Goal: Book appointment/travel/reservation

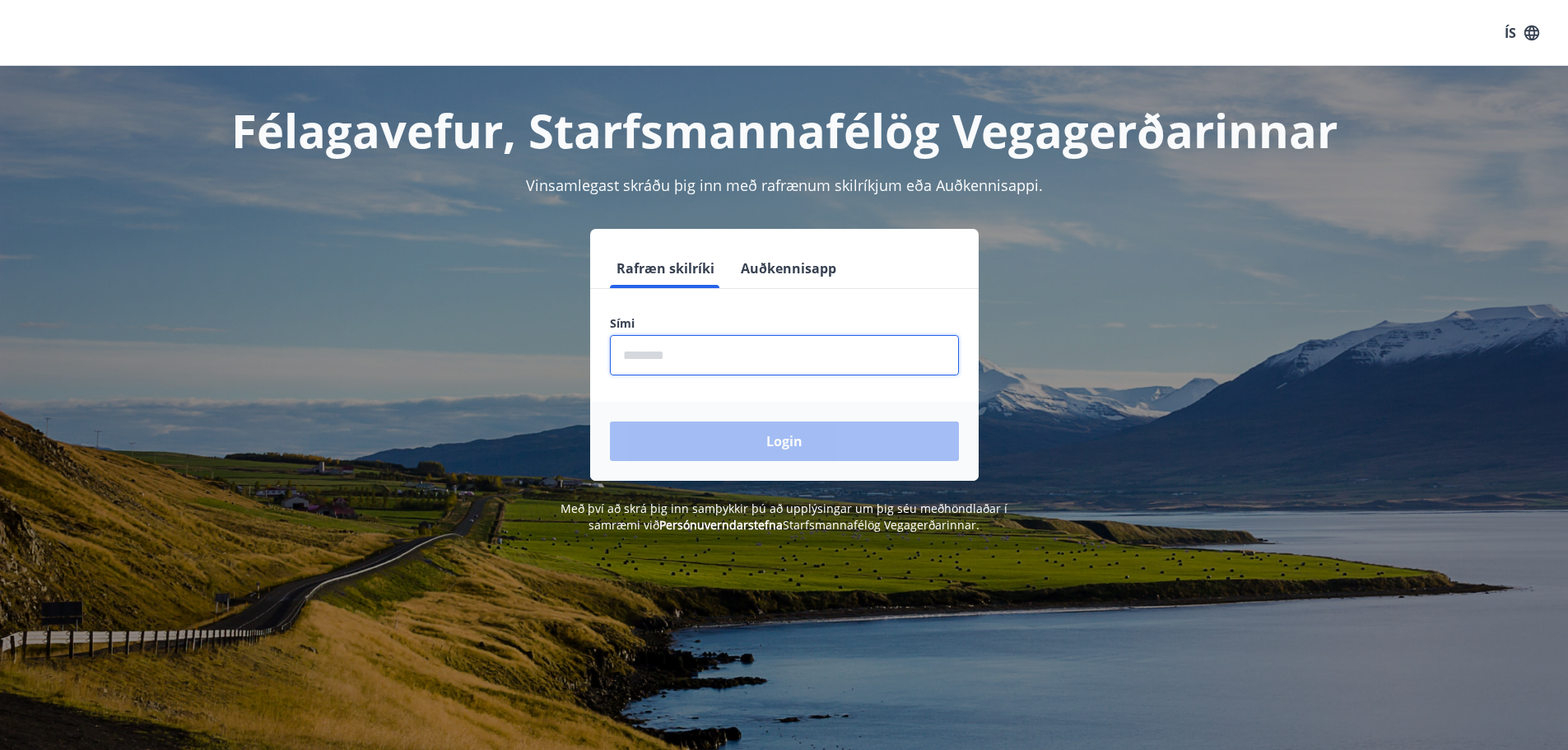
click at [633, 355] on input "phone" at bounding box center [784, 355] width 349 height 41
type input "********"
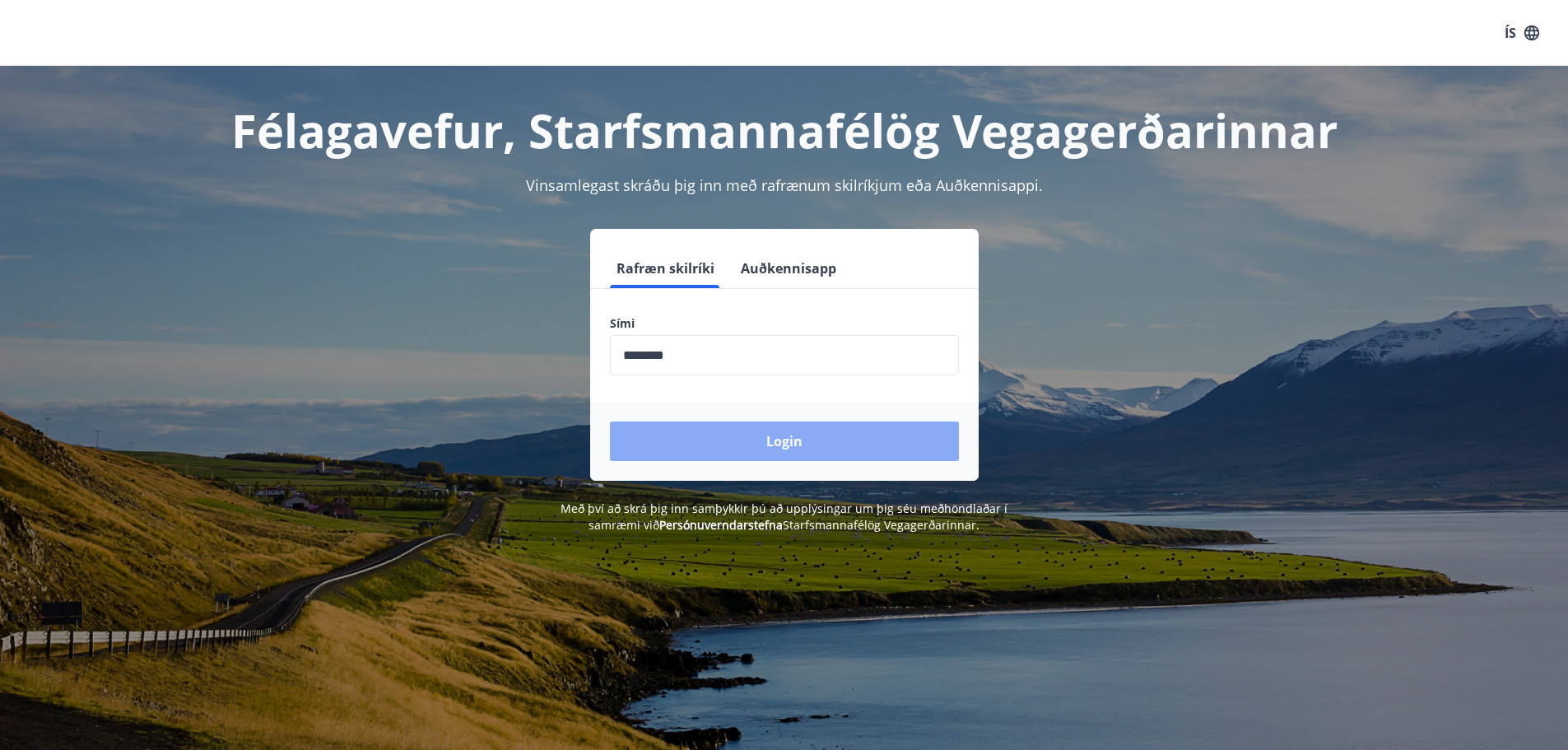
click at [772, 437] on button "Login" at bounding box center [784, 441] width 349 height 40
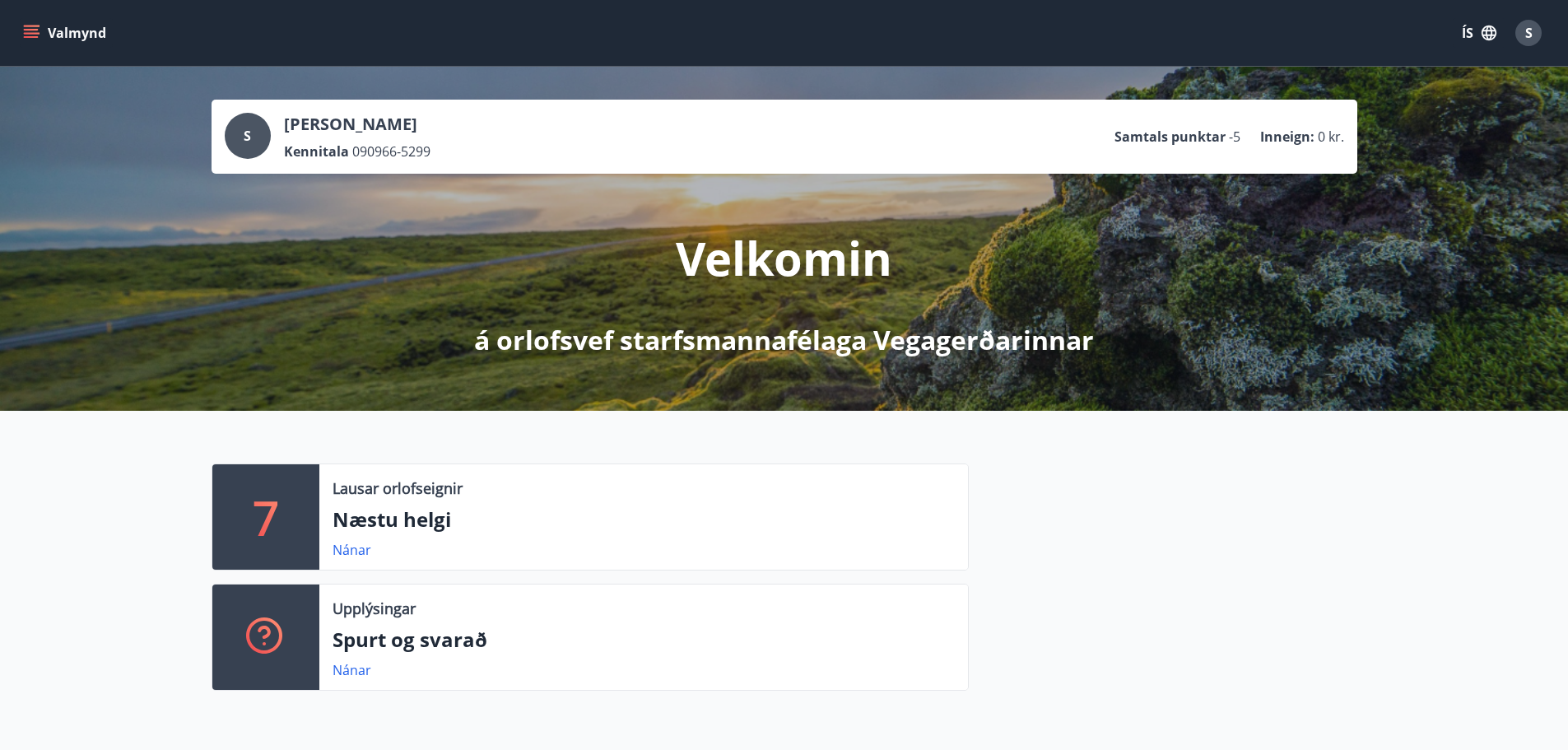
click at [24, 31] on icon "menu" at bounding box center [30, 32] width 16 height 16
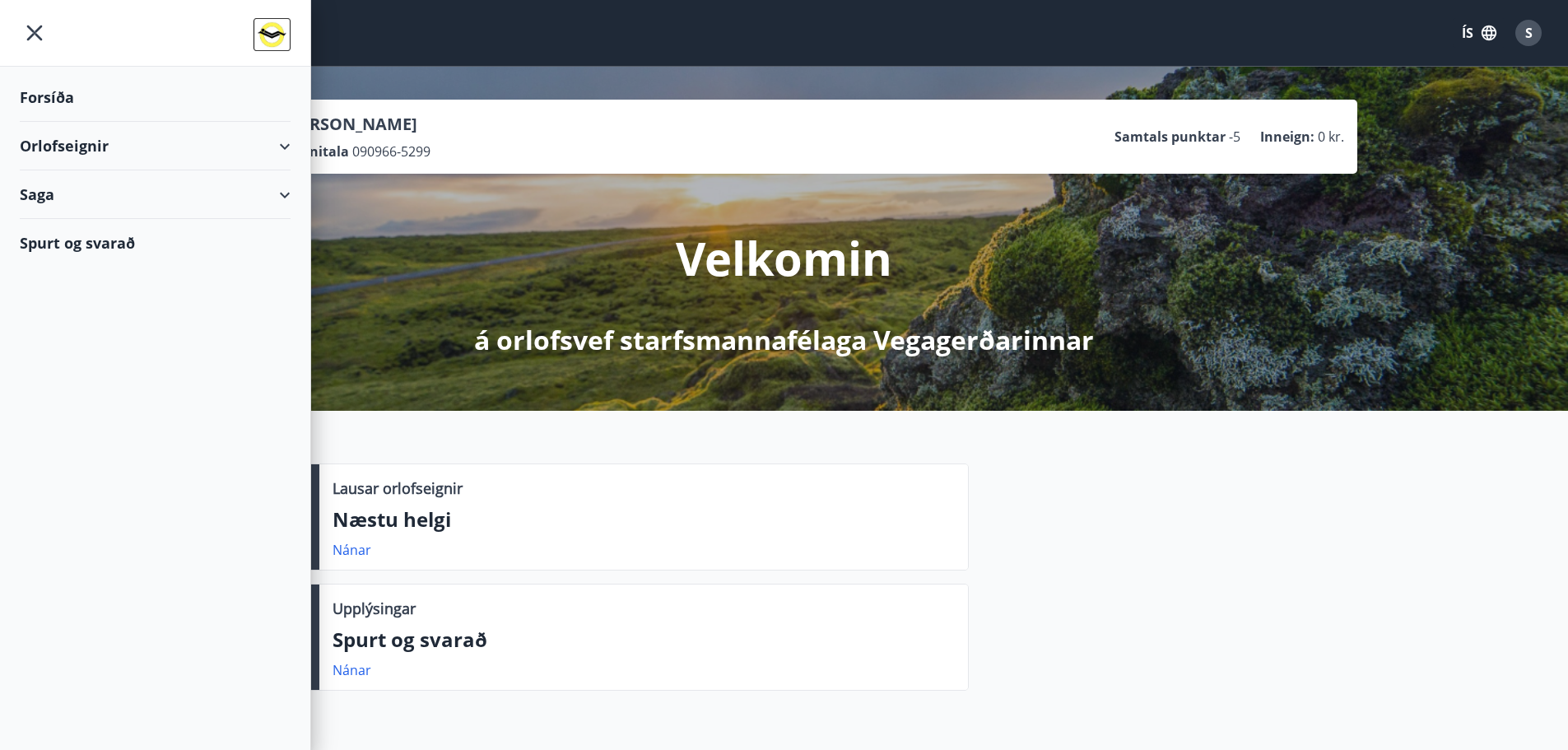
click at [41, 138] on div "Orlofseignir" at bounding box center [155, 146] width 271 height 48
click at [62, 217] on div "Bókunardagatal" at bounding box center [155, 222] width 244 height 35
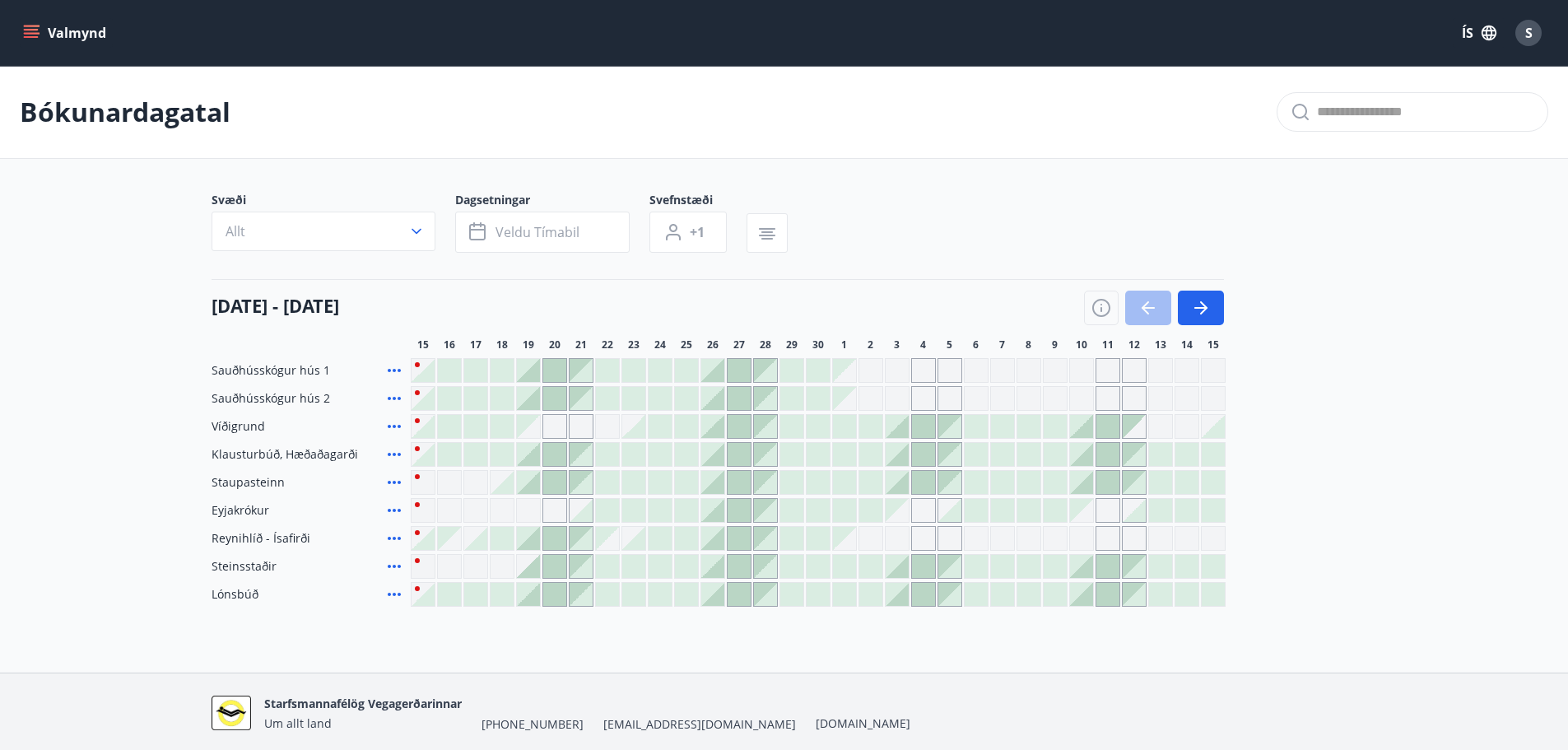
click at [456, 545] on div "Gráir dagar eru ekki bókanlegir" at bounding box center [449, 538] width 23 height 23
click at [472, 536] on div at bounding box center [475, 538] width 23 height 23
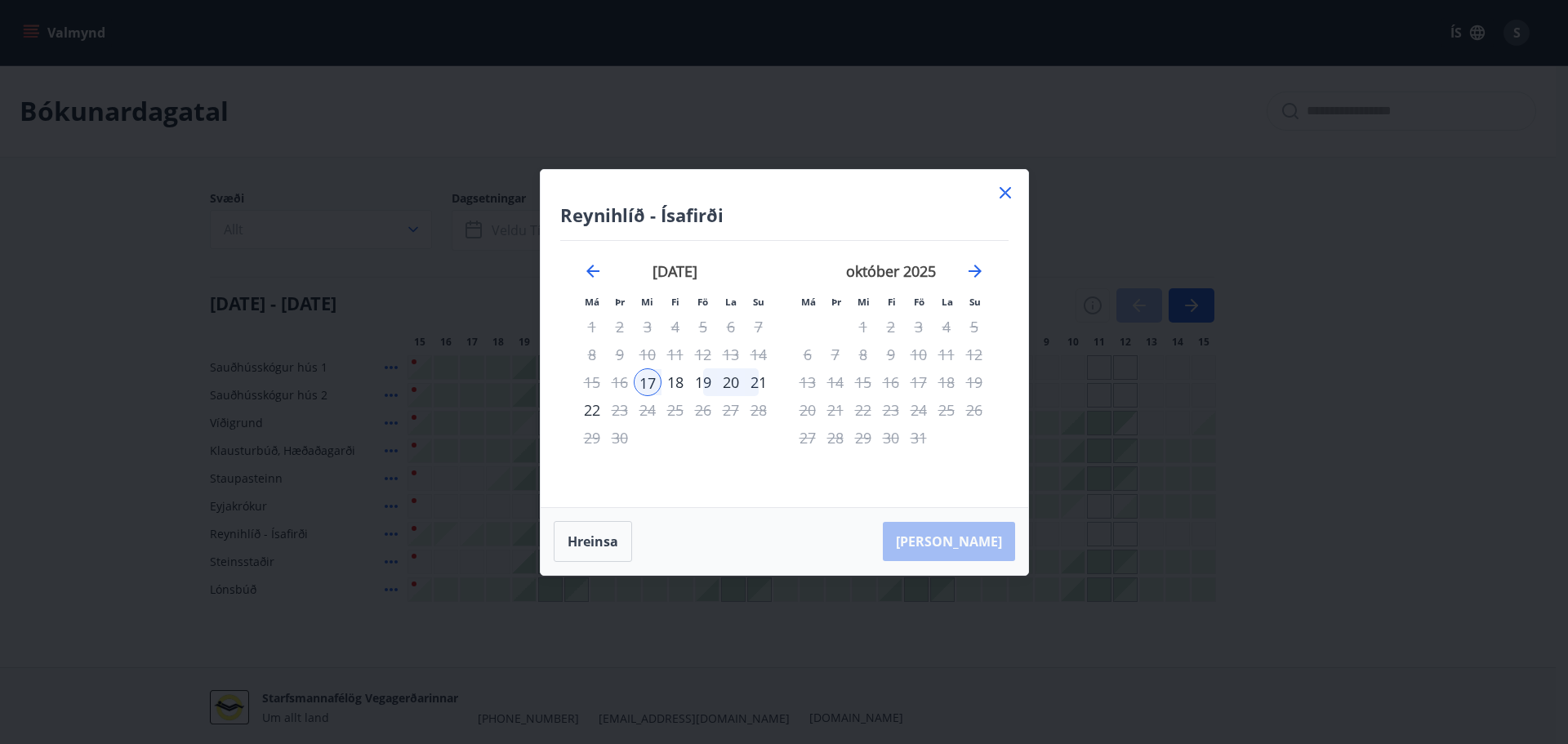
click at [1009, 193] on icon at bounding box center [1005, 193] width 20 height 20
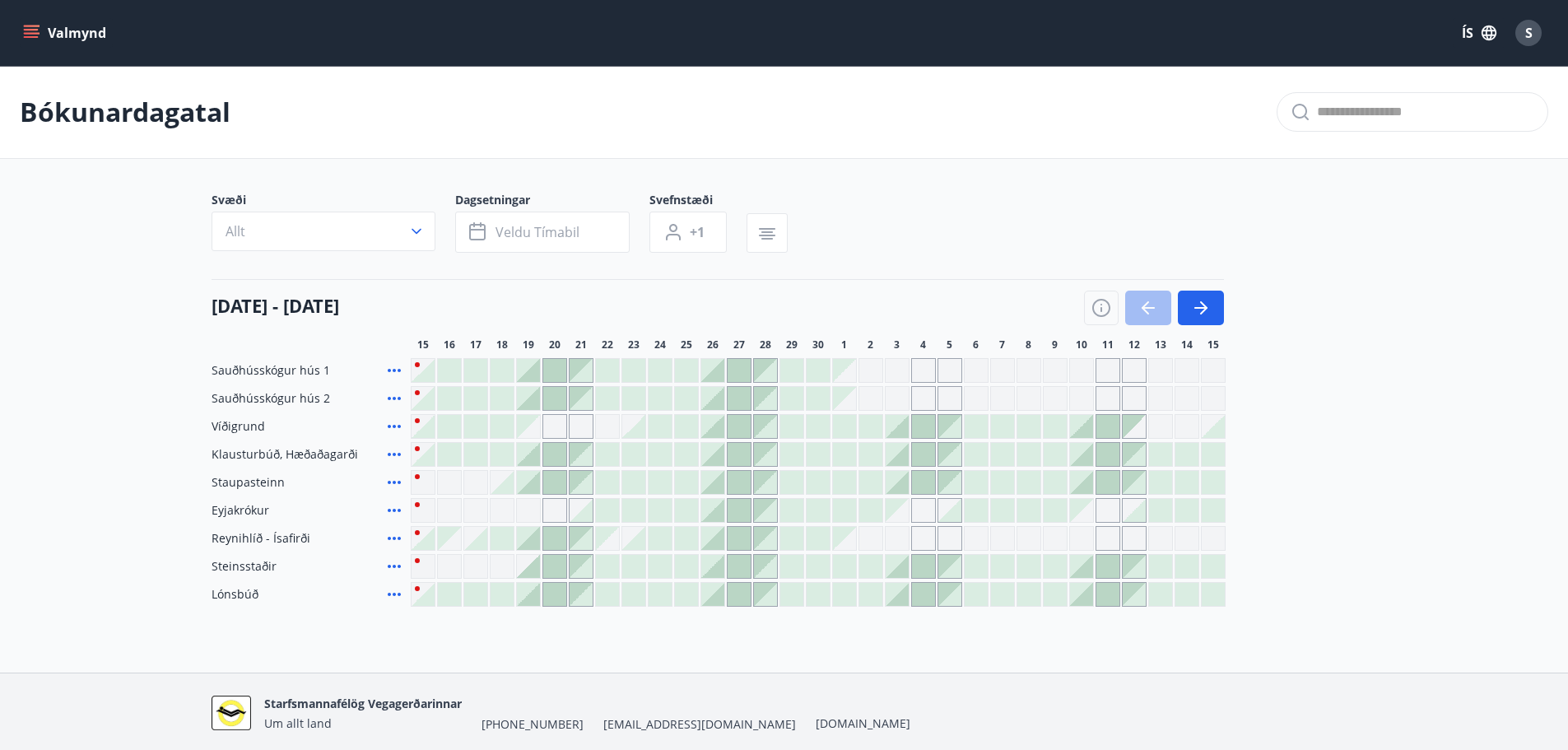
click at [398, 539] on icon at bounding box center [394, 538] width 13 height 3
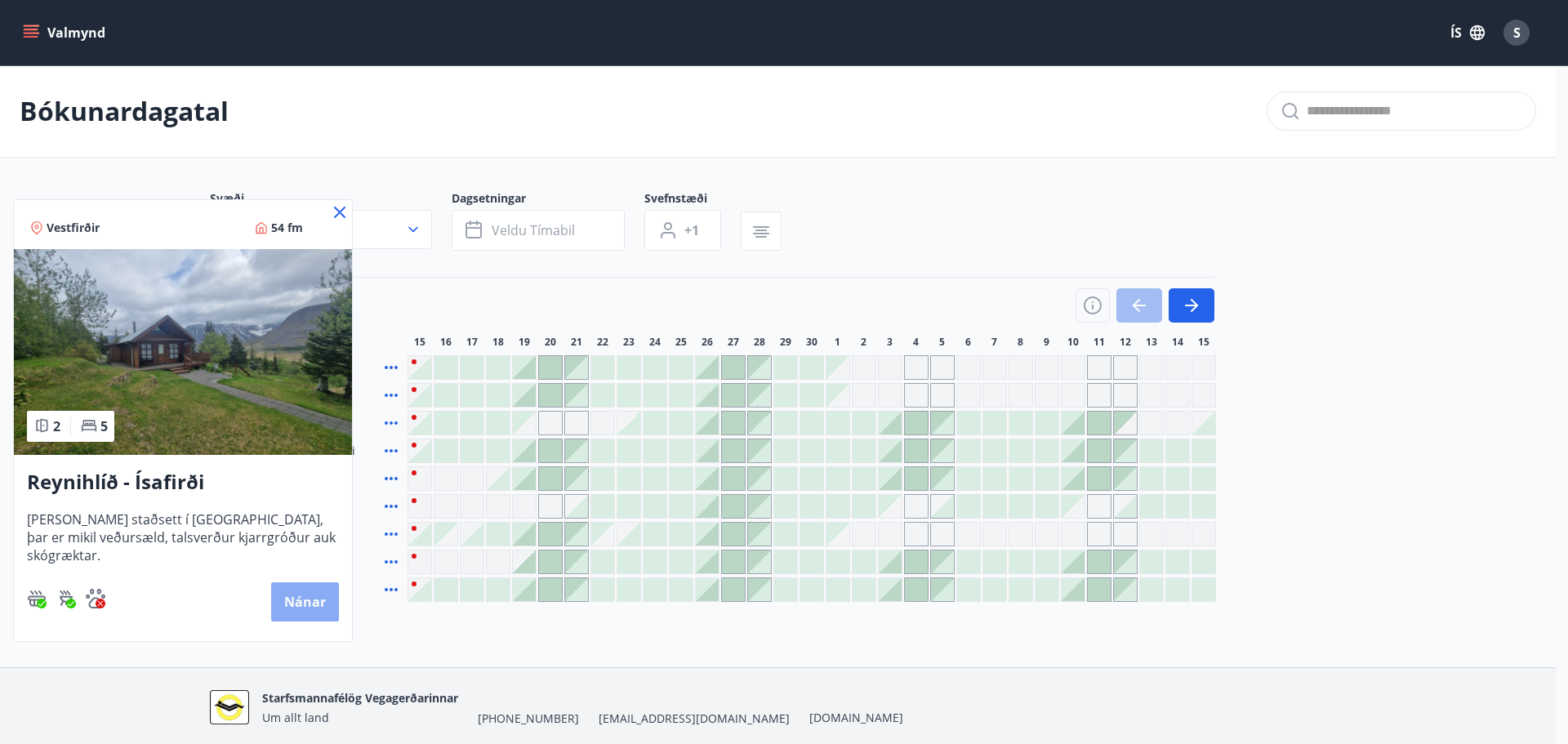
click at [302, 597] on button "Nánar" at bounding box center [305, 602] width 68 height 39
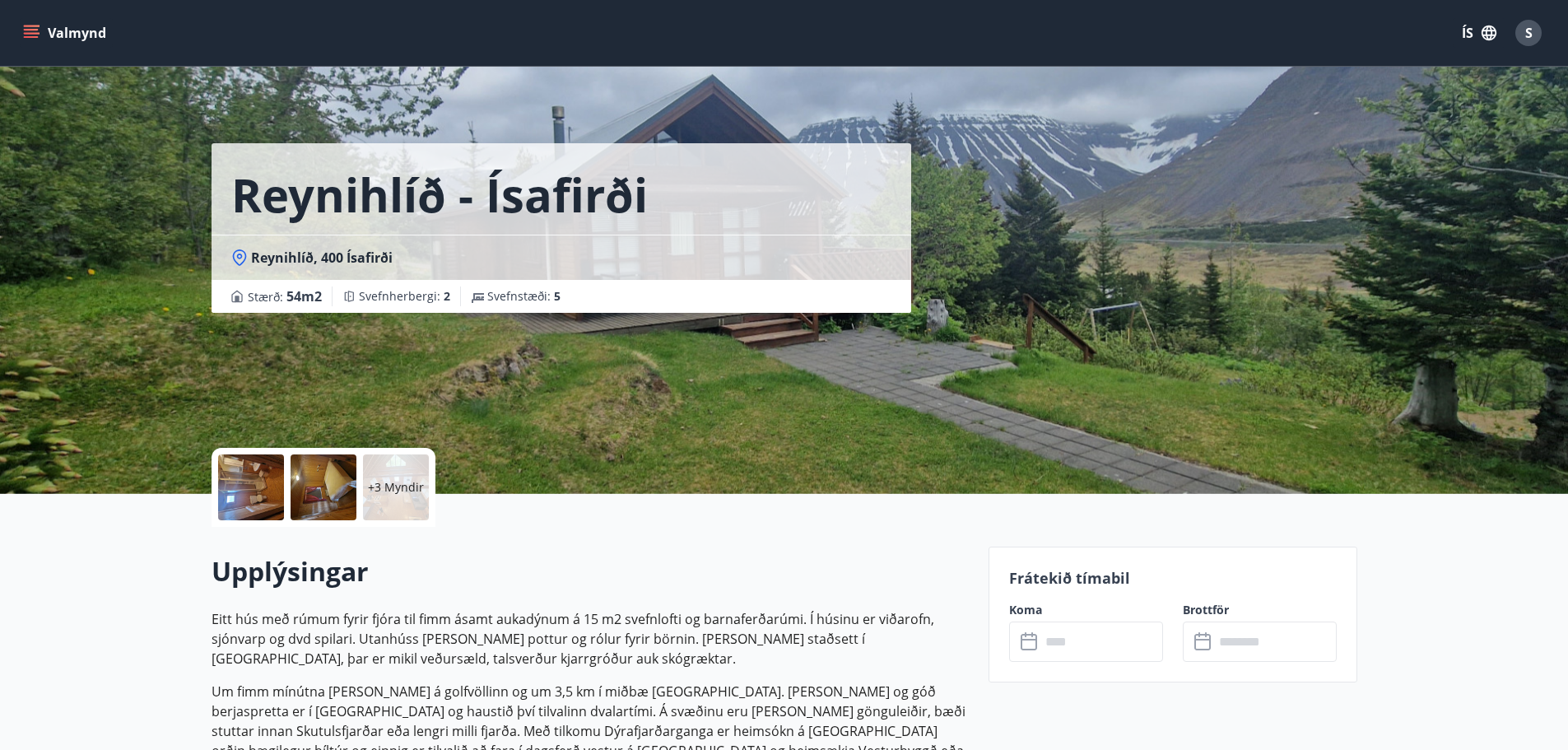
click at [31, 33] on icon "menu" at bounding box center [32, 33] width 18 height 2
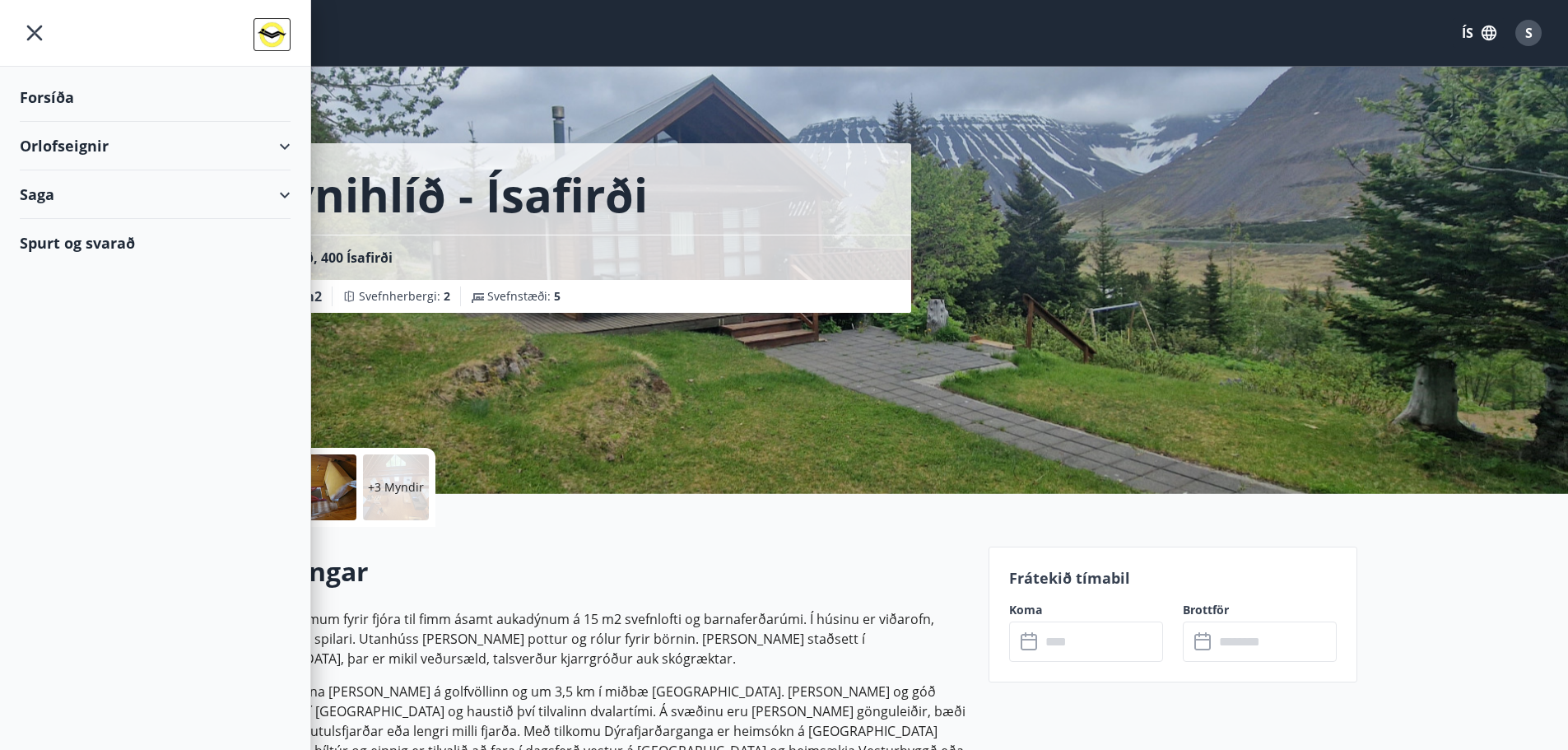
click at [66, 244] on div "Spurt og svarað" at bounding box center [155, 242] width 271 height 47
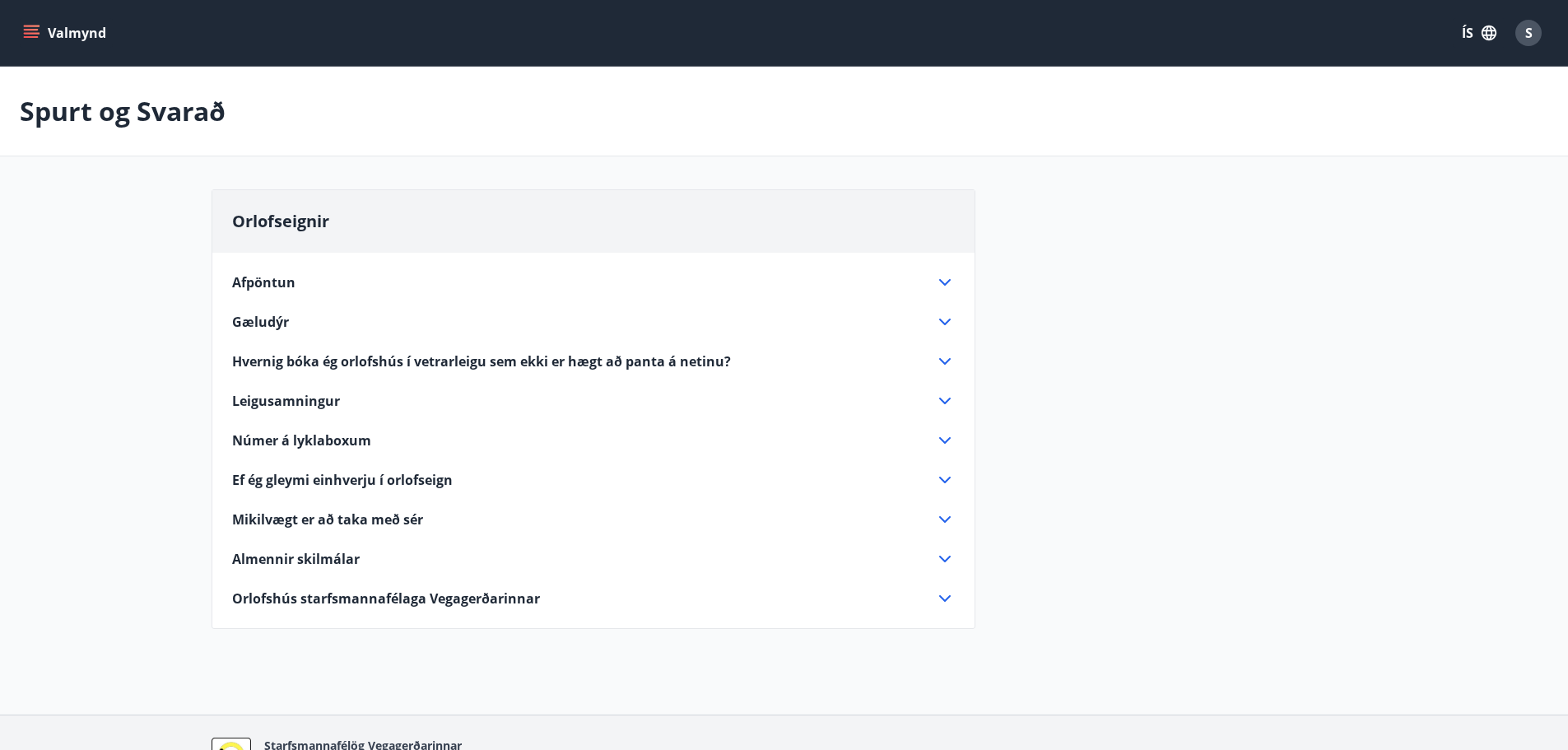
click at [946, 361] on icon at bounding box center [945, 361] width 20 height 20
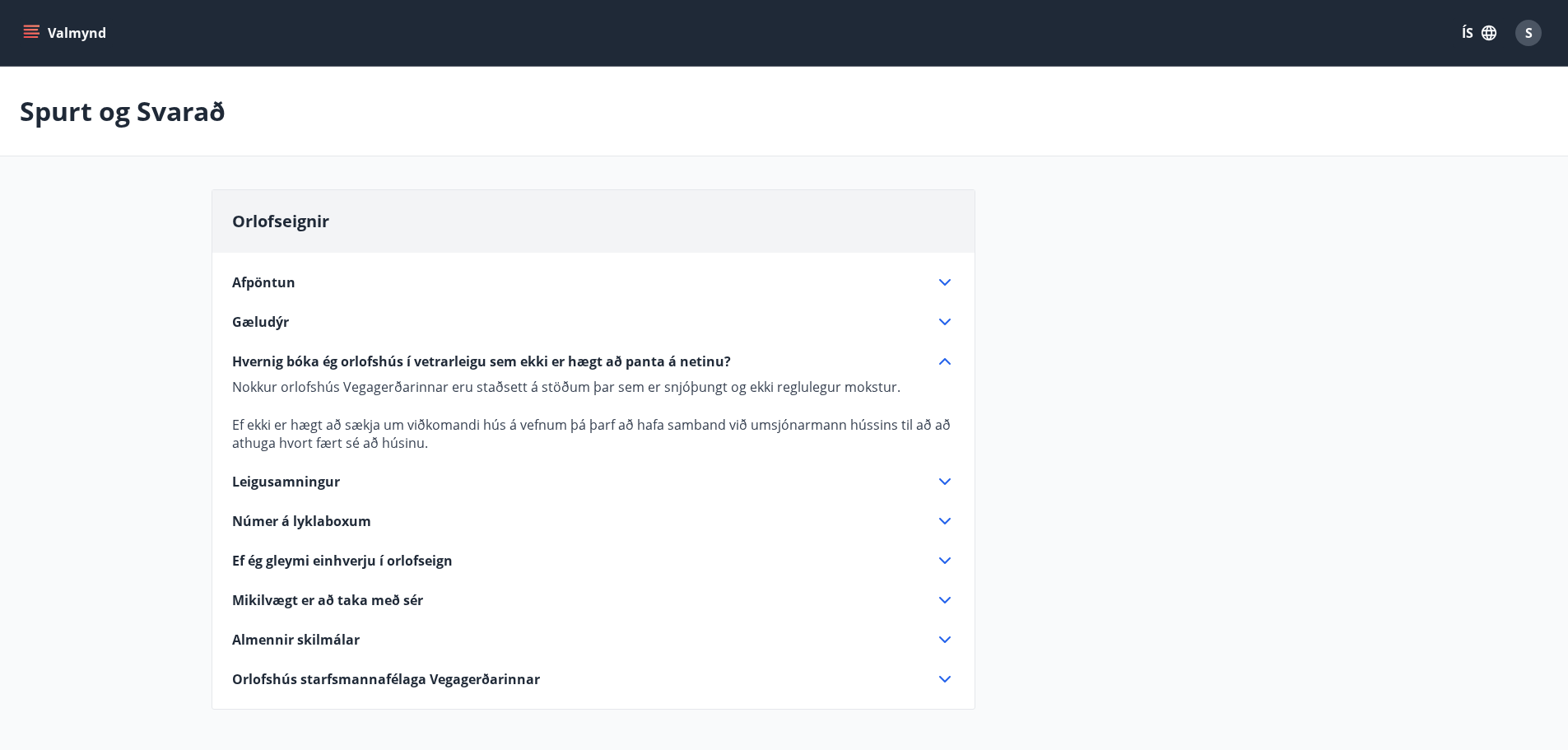
click at [34, 28] on icon "menu" at bounding box center [31, 29] width 15 height 2
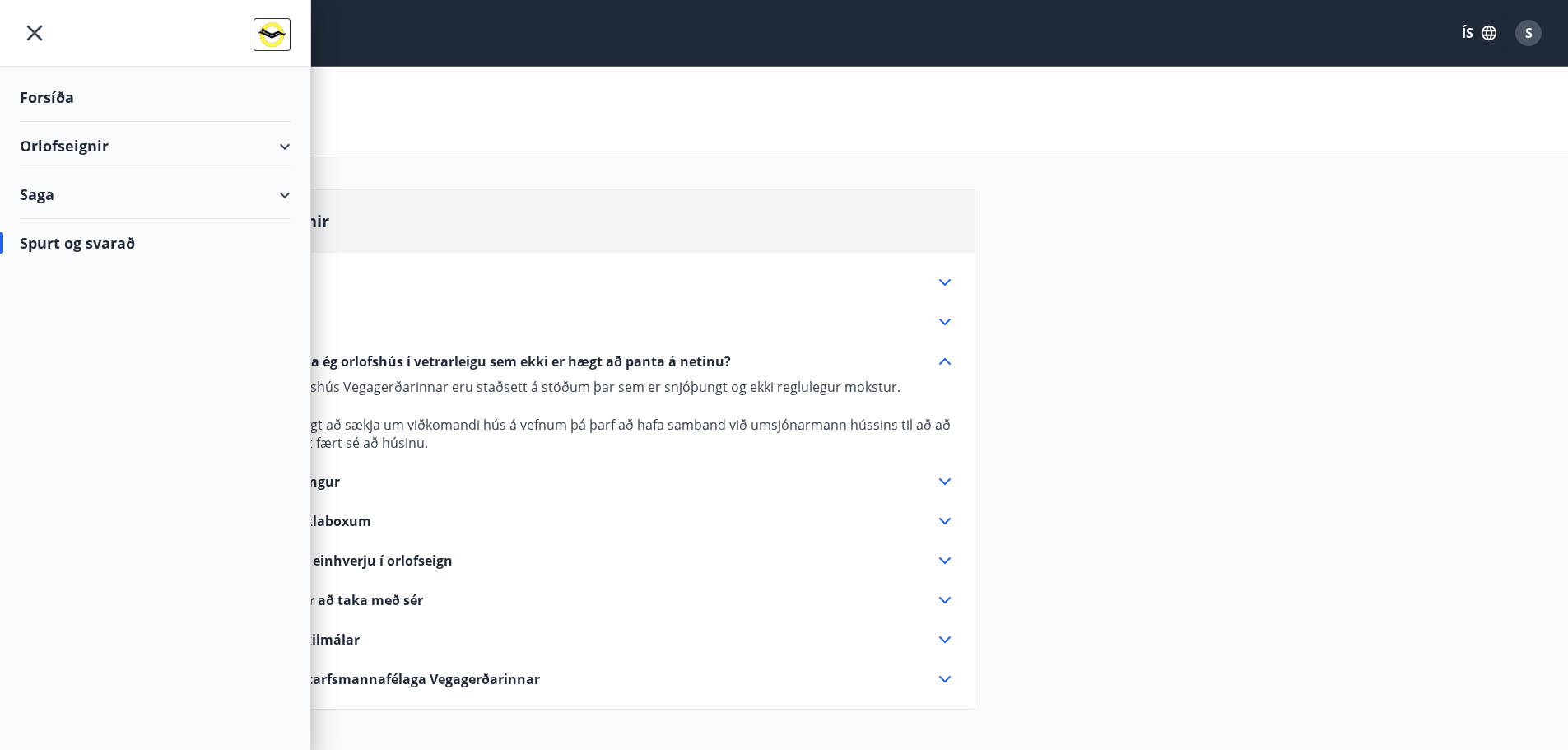
click at [53, 94] on div "Forsíða" at bounding box center [155, 97] width 271 height 48
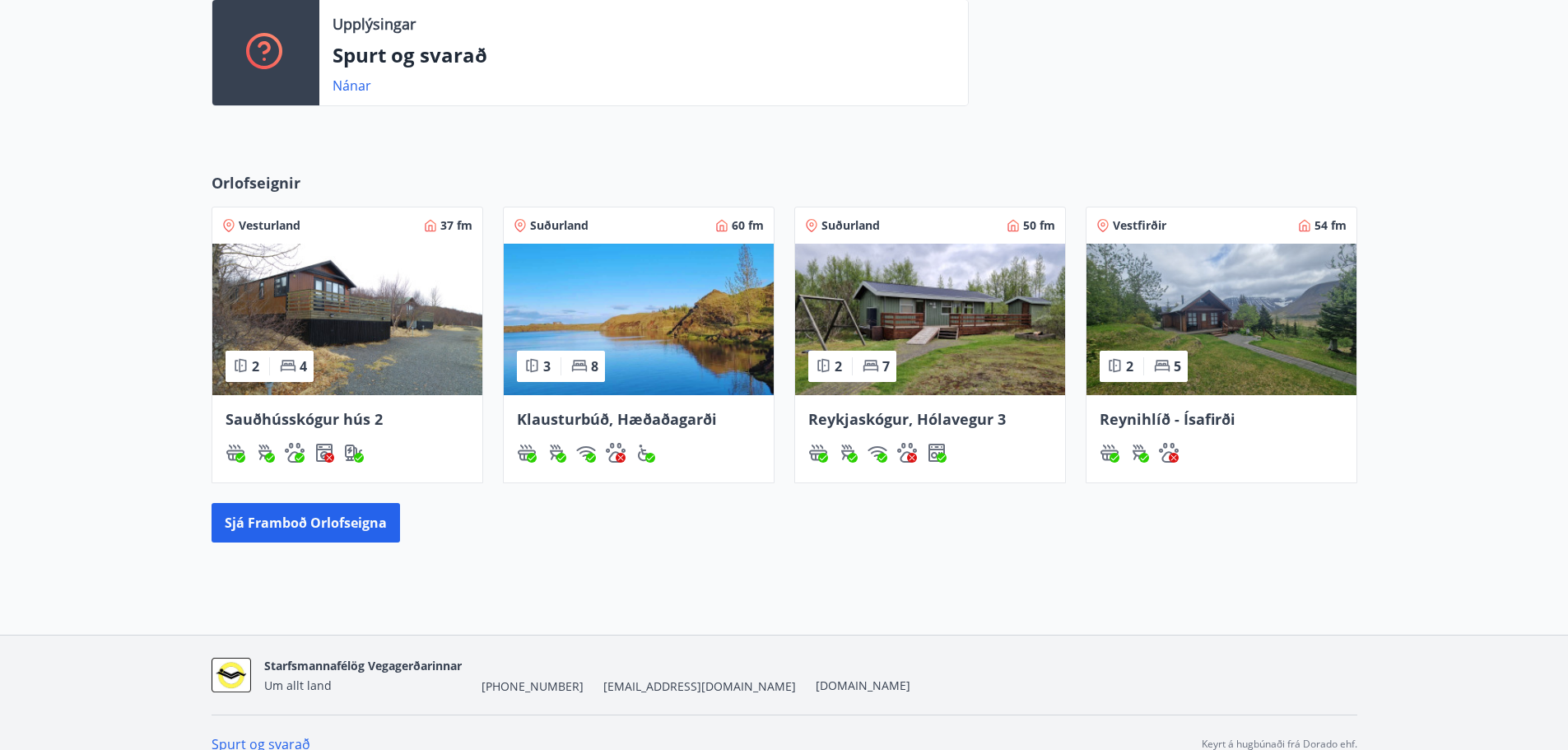
scroll to position [608, 0]
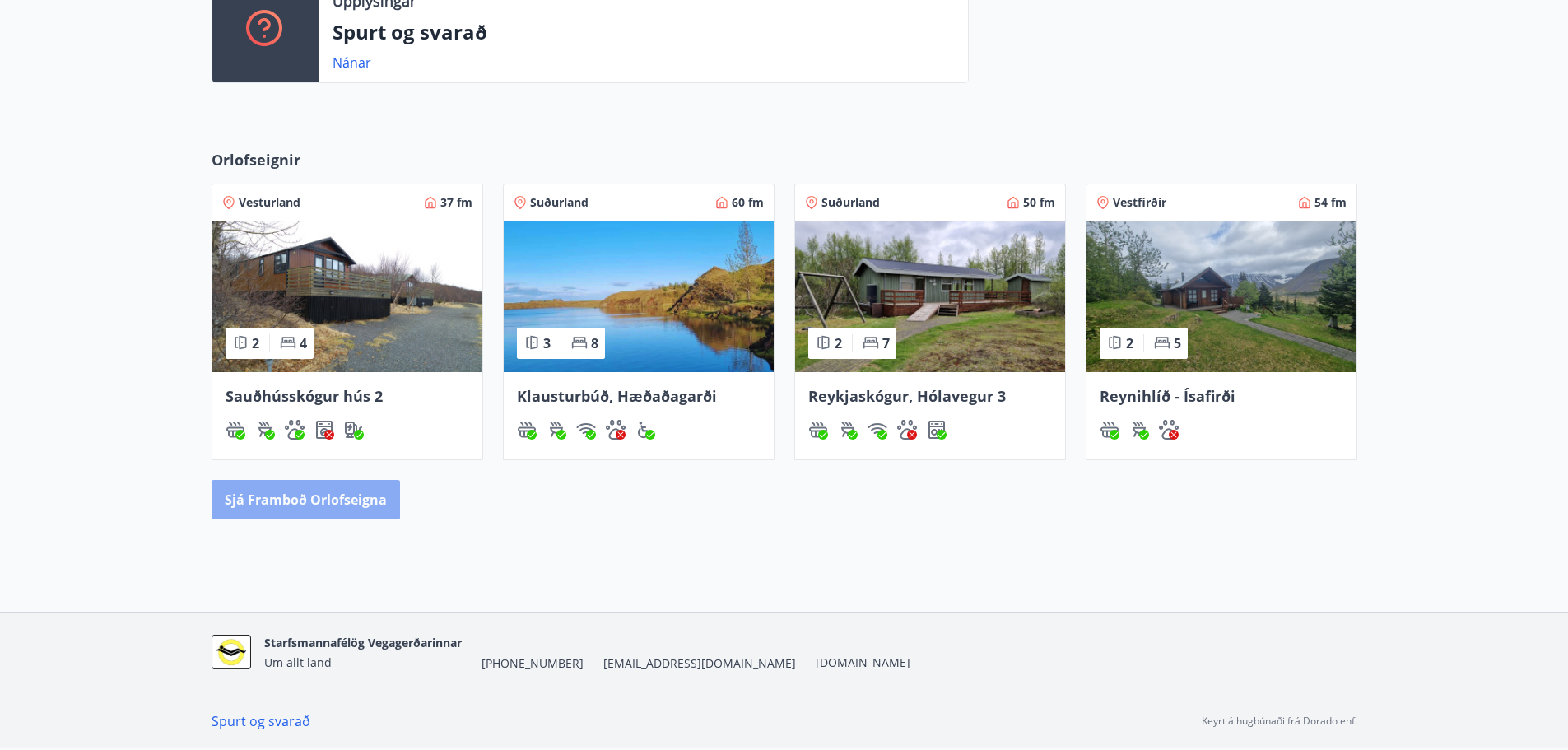
click at [294, 494] on button "Sjá framboð orlofseigna" at bounding box center [305, 500] width 188 height 40
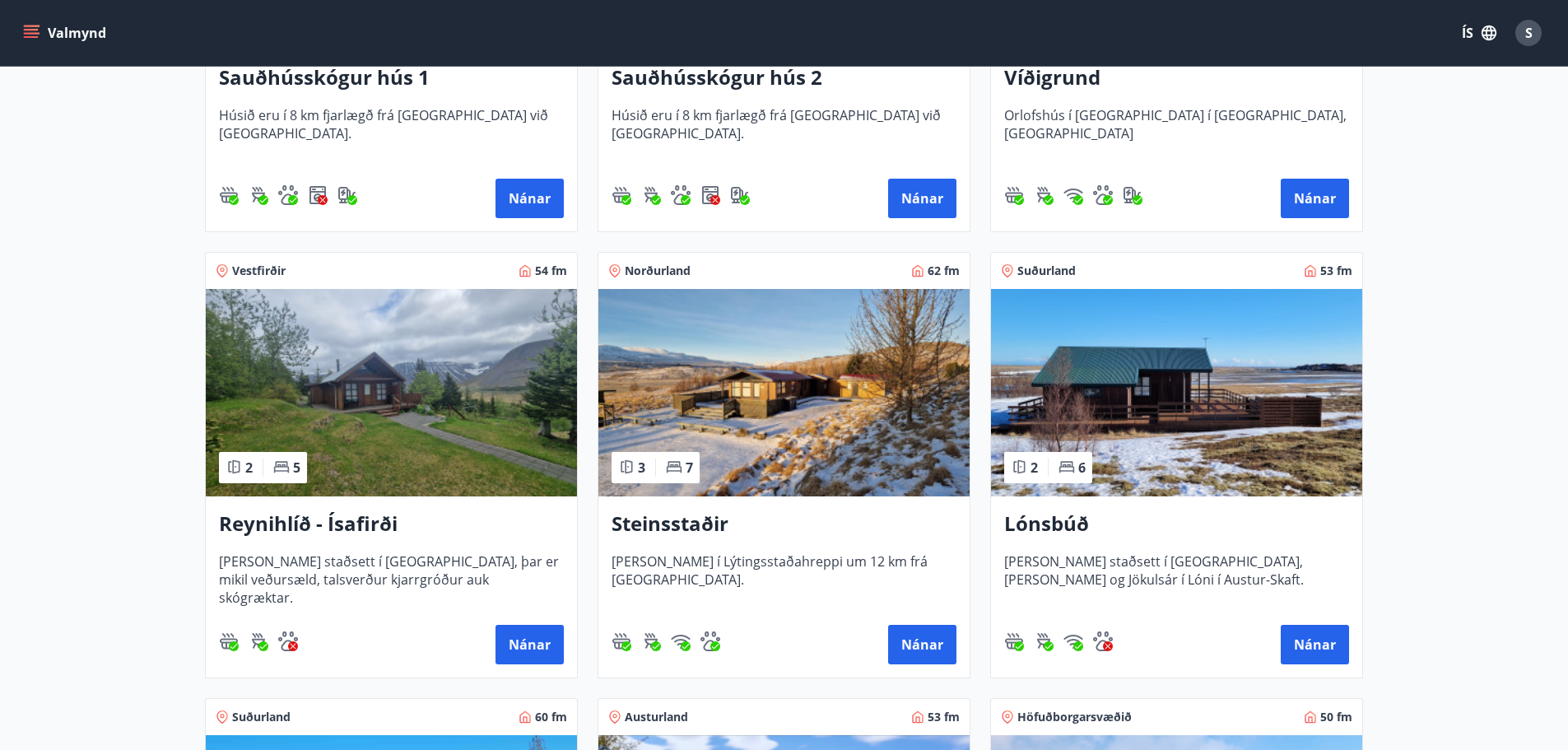
scroll to position [574, 0]
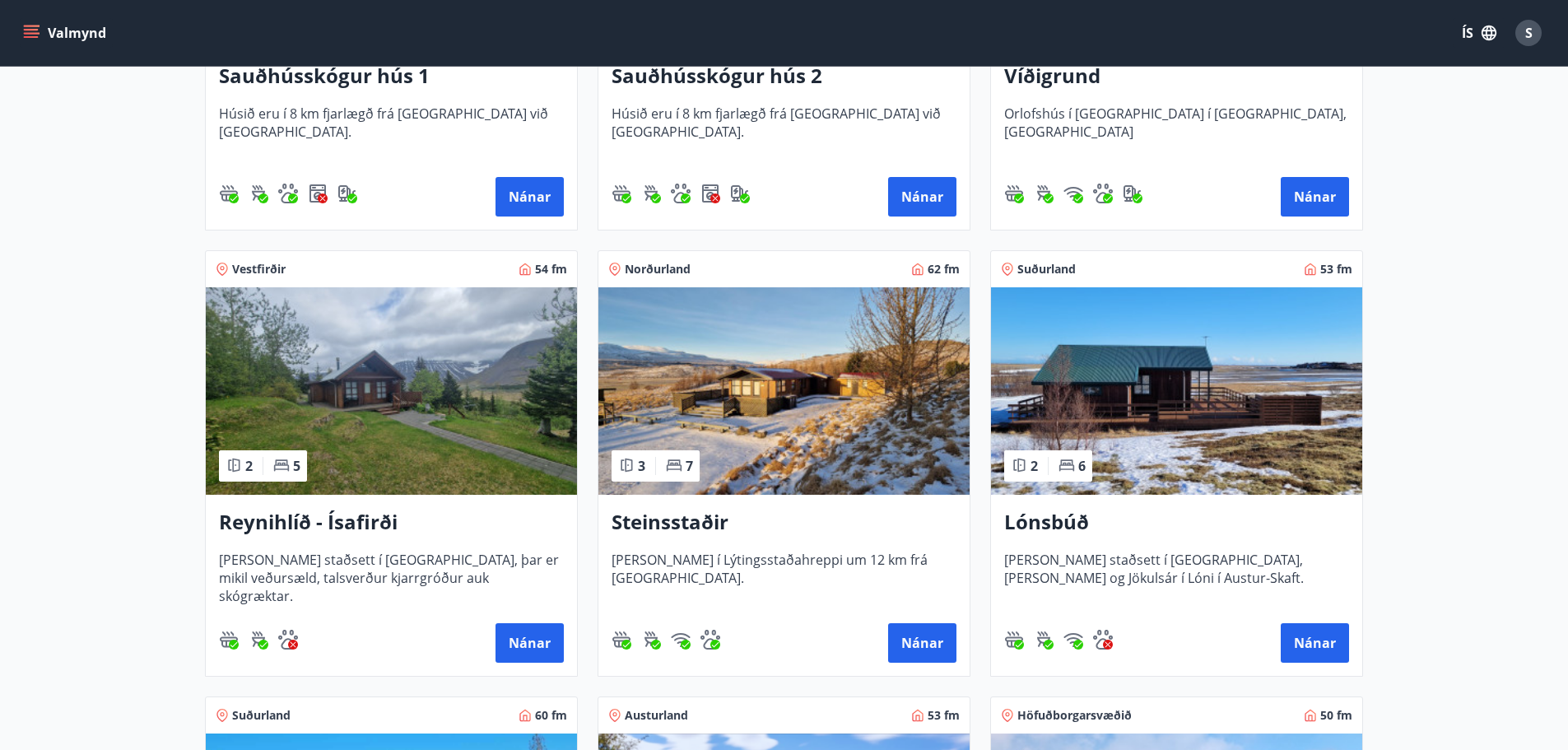
click at [261, 264] on span "Vestfirðir" at bounding box center [258, 269] width 54 height 16
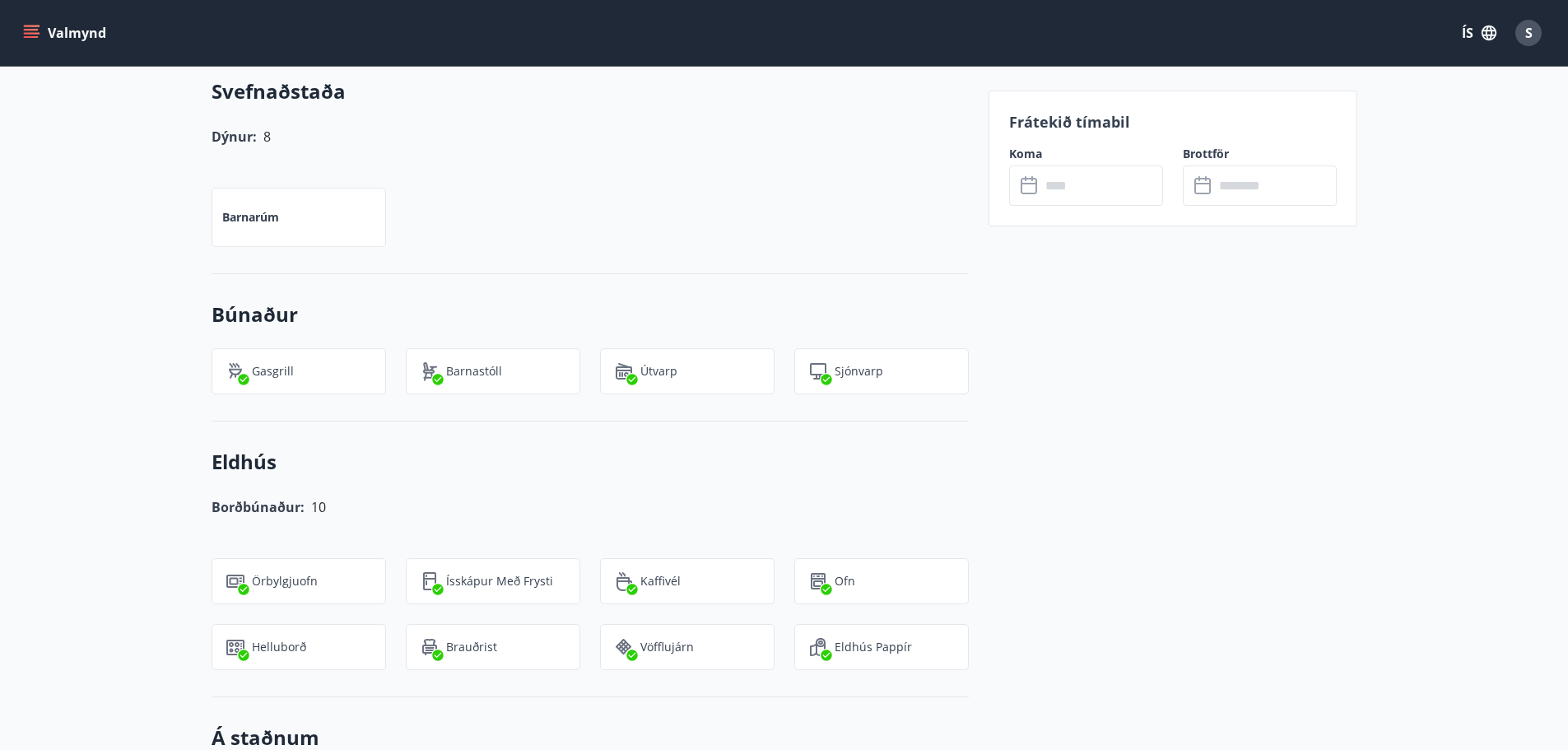
scroll to position [1188, 0]
click at [33, 32] on icon "menu" at bounding box center [30, 32] width 16 height 16
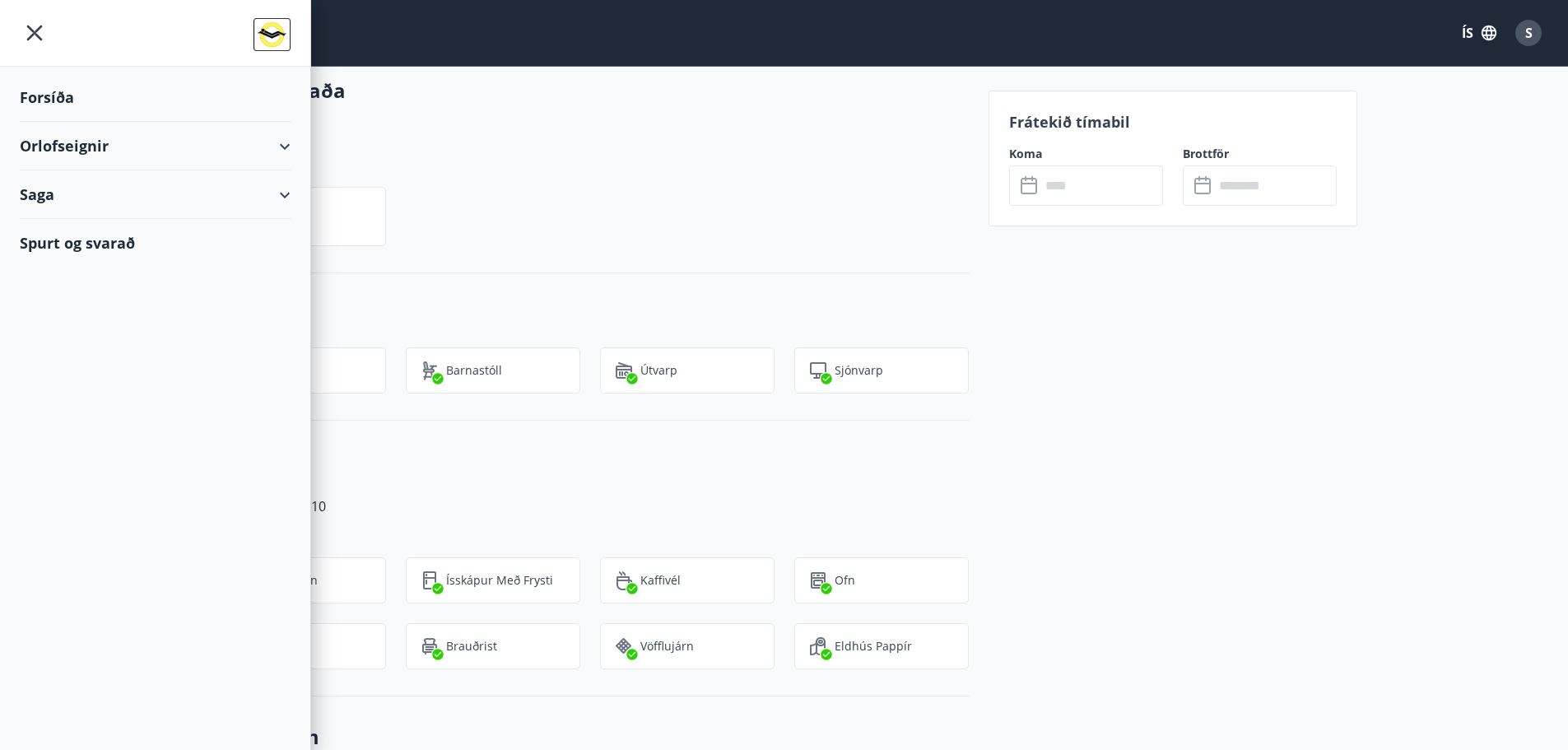
click at [278, 33] on img at bounding box center [272, 34] width 37 height 33
